Goal: Information Seeking & Learning: Learn about a topic

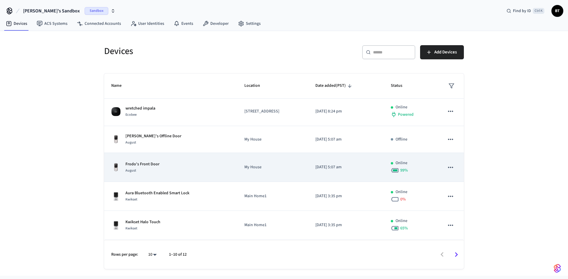
scroll to position [146, 0]
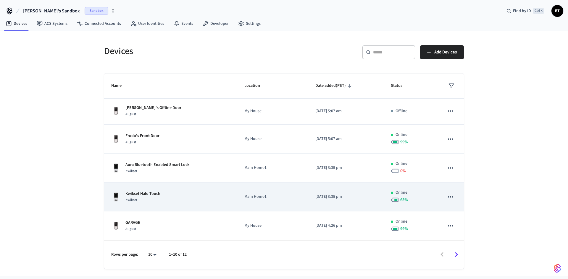
click at [157, 192] on p "Kwikset Halo Touch" at bounding box center [142, 194] width 35 height 6
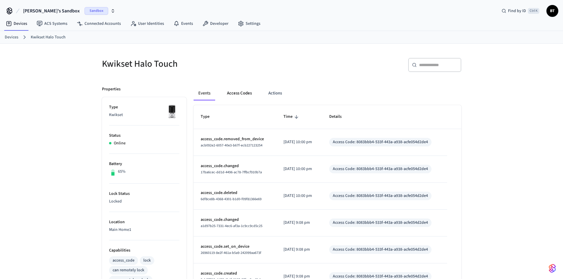
click at [231, 91] on button "Access Codes" at bounding box center [239, 93] width 34 height 14
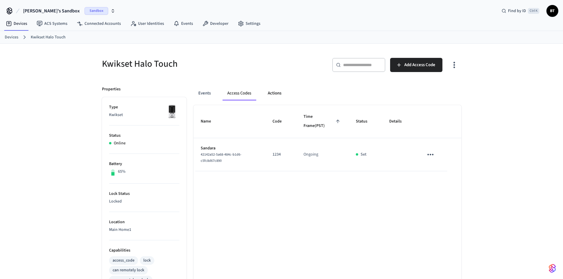
click at [271, 90] on button "Actions" at bounding box center [274, 93] width 23 height 14
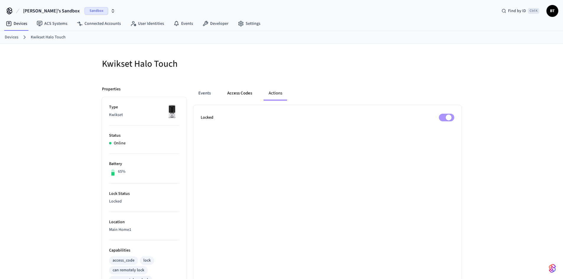
click at [242, 94] on button "Access Codes" at bounding box center [240, 93] width 34 height 14
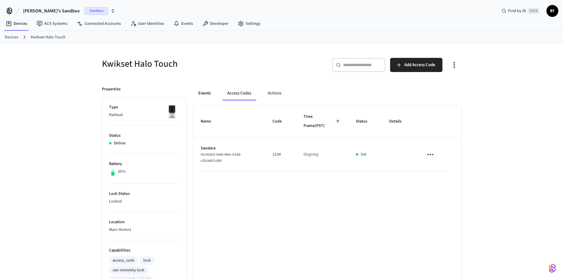
click at [207, 93] on button "Events" at bounding box center [205, 93] width 22 height 14
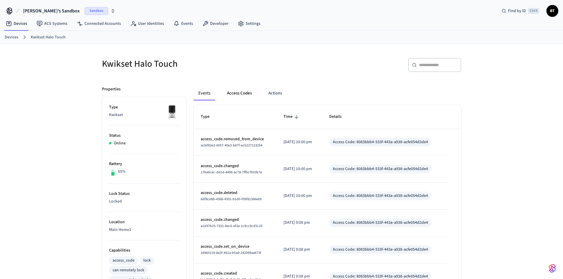
click at [248, 91] on button "Access Codes" at bounding box center [239, 93] width 34 height 14
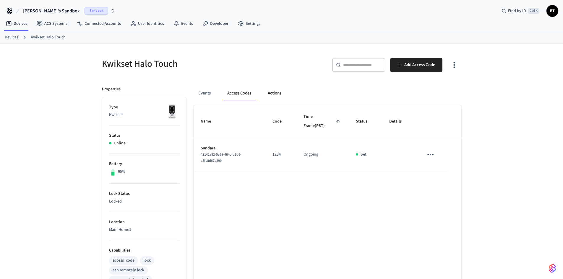
click at [265, 90] on button "Actions" at bounding box center [274, 93] width 23 height 14
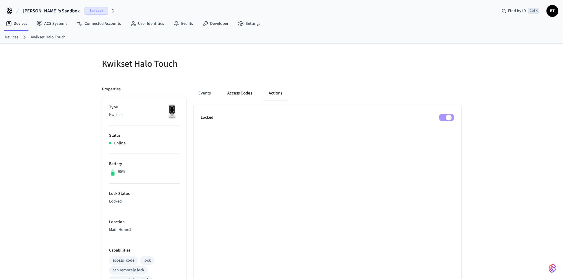
click at [223, 99] on button "Access Codes" at bounding box center [240, 93] width 34 height 14
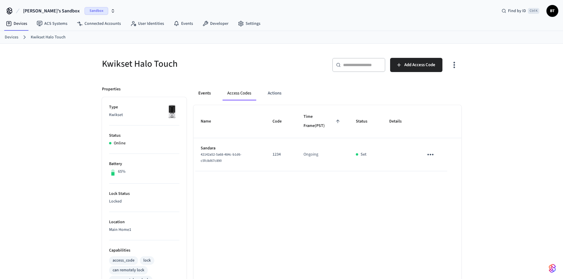
click at [211, 99] on button "Events" at bounding box center [205, 93] width 22 height 14
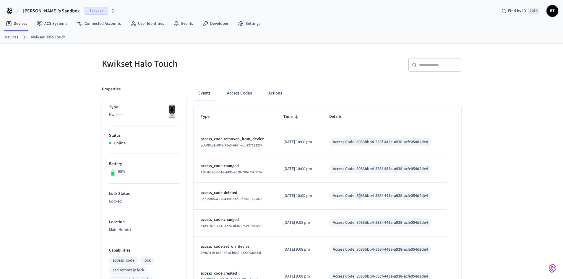
click at [366, 197] on div "Access Code: 8083bbb4-533f-443a-a938-acfe054d2de4" at bounding box center [380, 196] width 95 height 6
click at [373, 198] on div "Access Code: 8083bbb4-533f-443a-a938-acfe054d2de4" at bounding box center [380, 196] width 95 height 6
click at [179, 23] on link "Events" at bounding box center [183, 23] width 29 height 11
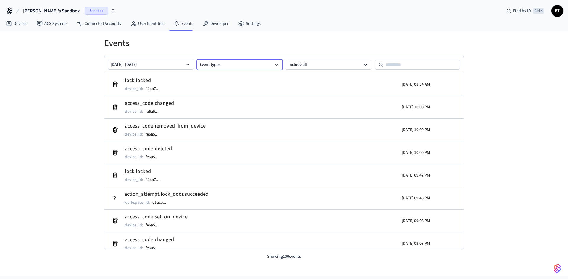
click at [216, 67] on button "Event types" at bounding box center [239, 65] width 85 height 10
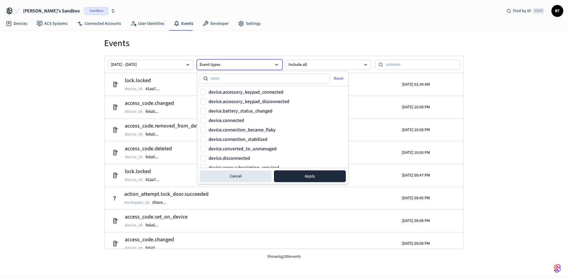
click at [216, 67] on button "Event types" at bounding box center [239, 65] width 85 height 10
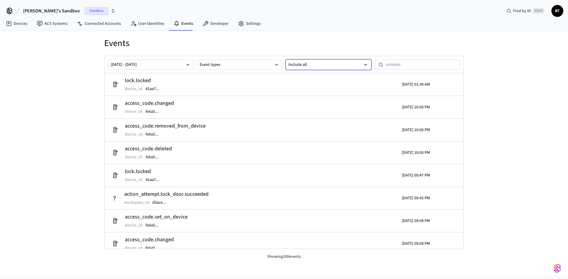
click at [308, 64] on button "Include all" at bounding box center [328, 65] width 85 height 10
click at [237, 67] on button "Event types" at bounding box center [239, 65] width 85 height 10
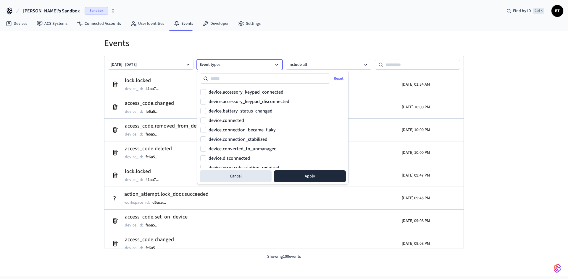
click at [224, 64] on button "Event types" at bounding box center [239, 65] width 85 height 10
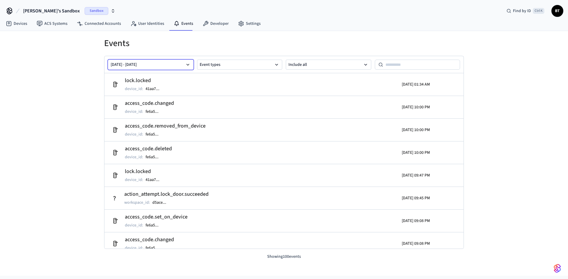
click at [151, 63] on button "[DATE] - [DATE]" at bounding box center [150, 65] width 85 height 10
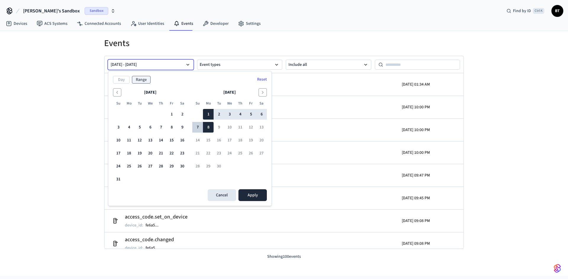
click at [196, 124] on button "7" at bounding box center [197, 127] width 11 height 11
click at [199, 129] on button "7" at bounding box center [197, 127] width 11 height 11
click at [197, 127] on button "7" at bounding box center [197, 127] width 11 height 11
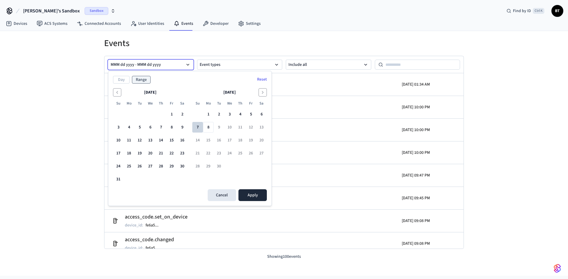
click at [197, 127] on button "7" at bounding box center [197, 127] width 11 height 11
click at [208, 128] on button "8" at bounding box center [208, 127] width 11 height 11
click at [195, 127] on button "7" at bounding box center [197, 127] width 11 height 11
click at [148, 65] on button "[DATE] - MMM dd yyyy" at bounding box center [150, 65] width 85 height 10
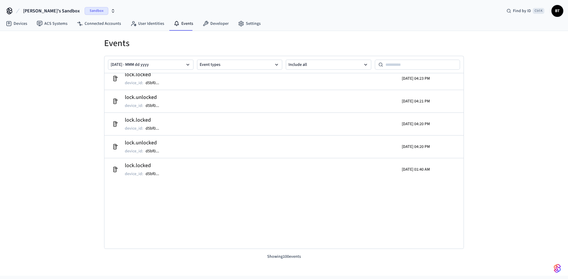
scroll to position [177, 0]
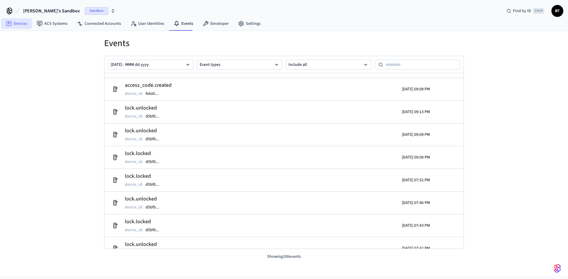
click at [25, 25] on link "Devices" at bounding box center [16, 23] width 31 height 11
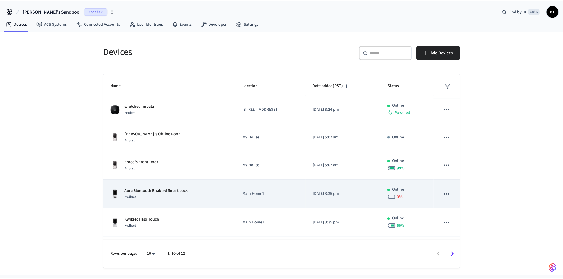
scroll to position [146, 0]
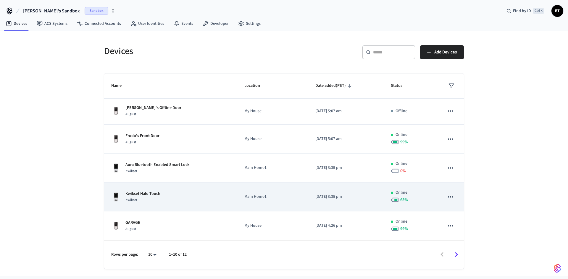
click at [203, 195] on div "Kwikset Halo Touch Kwikset" at bounding box center [170, 197] width 119 height 12
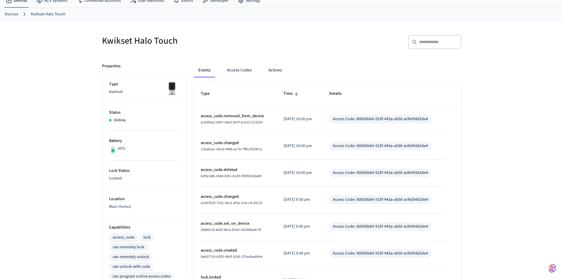
scroll to position [30, 0]
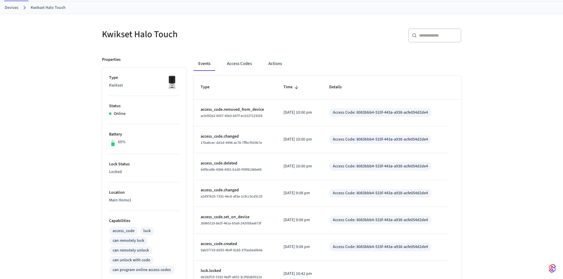
click at [366, 112] on div "Access Code: 8083bbb4-533f-443a-a938-acfe054d2de4" at bounding box center [380, 113] width 95 height 6
click at [249, 118] on span "acb092e2-6057-40e3-b67f-ecb227123254" at bounding box center [232, 116] width 62 height 5
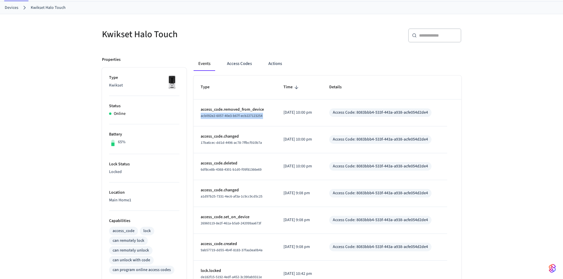
click at [266, 115] on td "access_code.removed_from_device acb092e2-6057-40e3-b67f-ecb227123254" at bounding box center [235, 113] width 83 height 27
drag, startPoint x: 266, startPoint y: 115, endPoint x: 196, endPoint y: 106, distance: 70.1
click at [196, 106] on td "access_code.removed_from_device acb092e2-6057-40e3-b67f-ecb227123254" at bounding box center [235, 113] width 83 height 27
copy td "access_code.removed_from_device acb092e2-6057-40e3-b67f-ecb227123254"
click at [250, 127] on td "access_code.changed 17ba6cec-dd1d-4496-ac78-7ffbcf910b7a" at bounding box center [235, 140] width 83 height 27
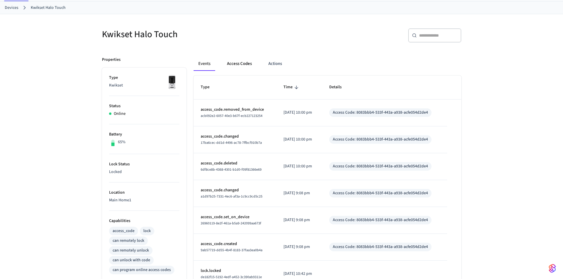
click at [236, 60] on button "Access Codes" at bounding box center [239, 64] width 34 height 14
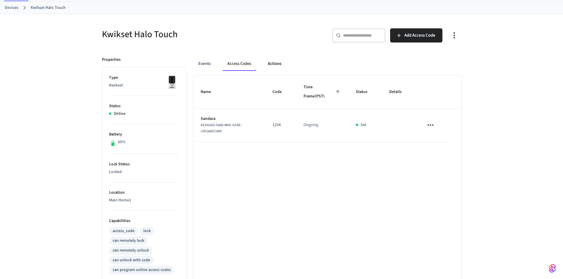
click at [278, 64] on button "Actions" at bounding box center [274, 64] width 23 height 14
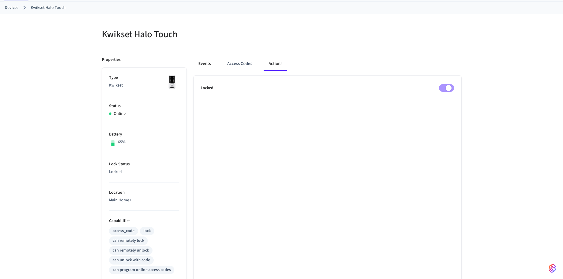
click at [207, 67] on button "Events" at bounding box center [205, 64] width 22 height 14
